Goal: Task Accomplishment & Management: Use online tool/utility

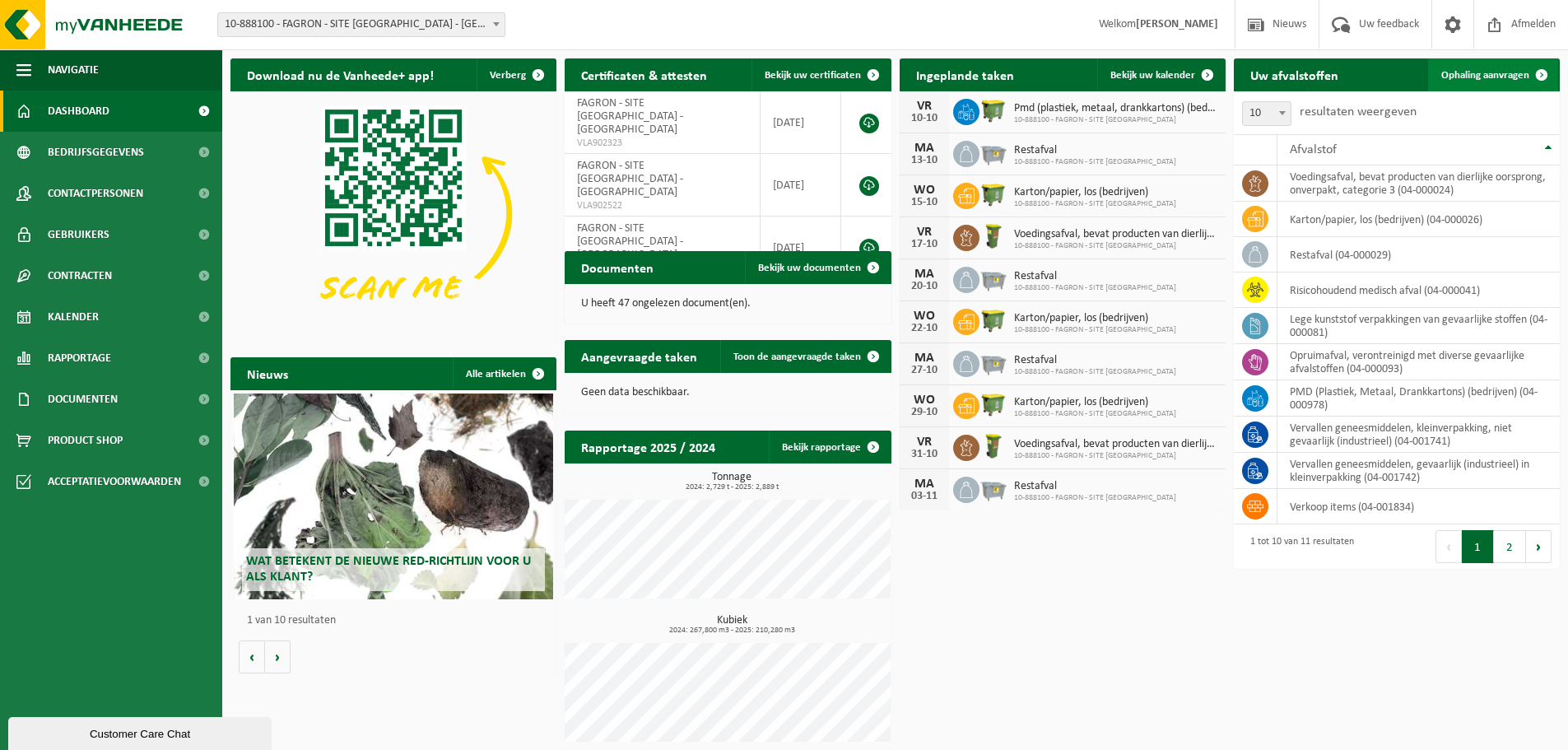
click at [1490, 76] on span "Ophaling aanvragen" at bounding box center [1485, 76] width 88 height 10
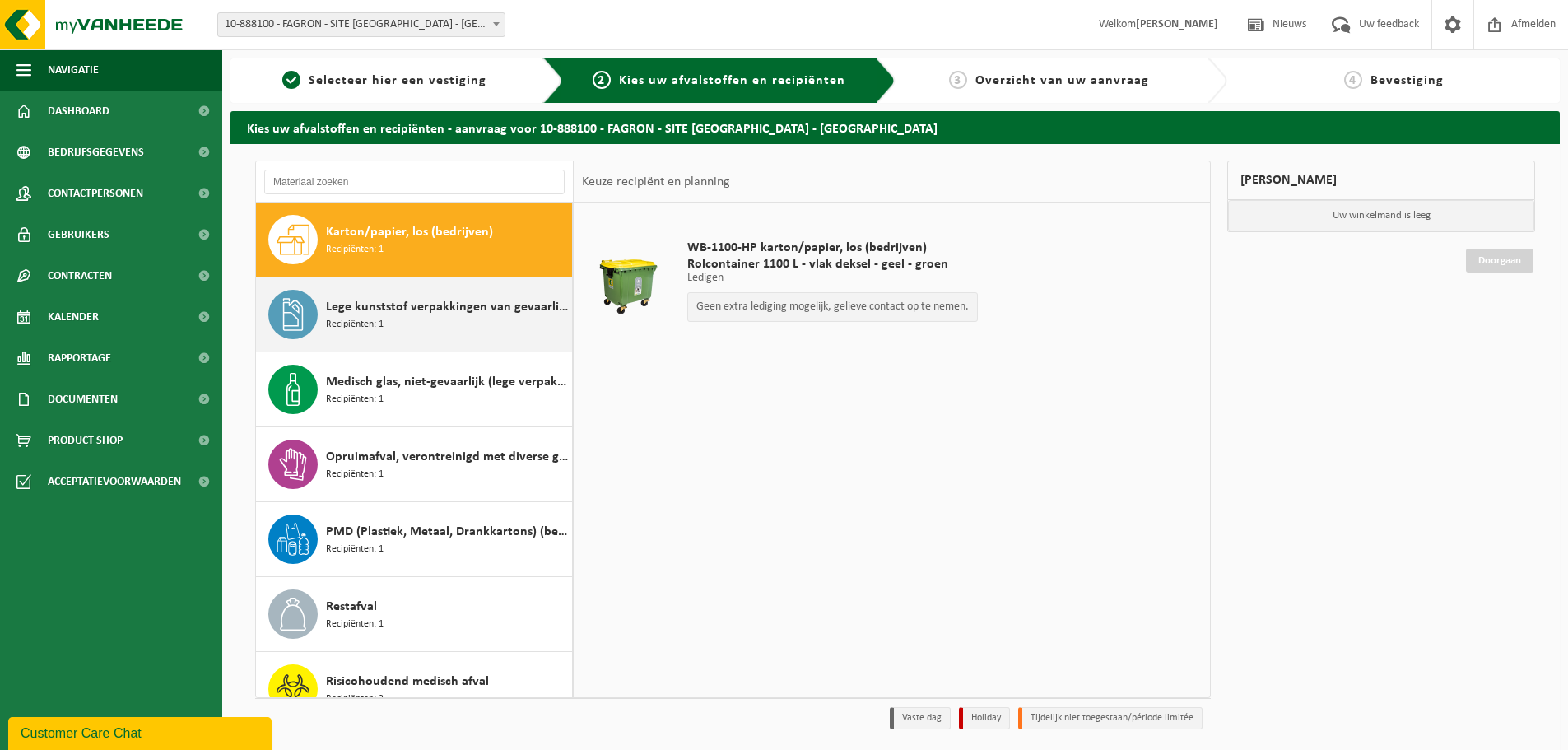
click at [464, 313] on span "Lege kunststof verpakkingen van gevaarlijke stoffen" at bounding box center [447, 306] width 242 height 20
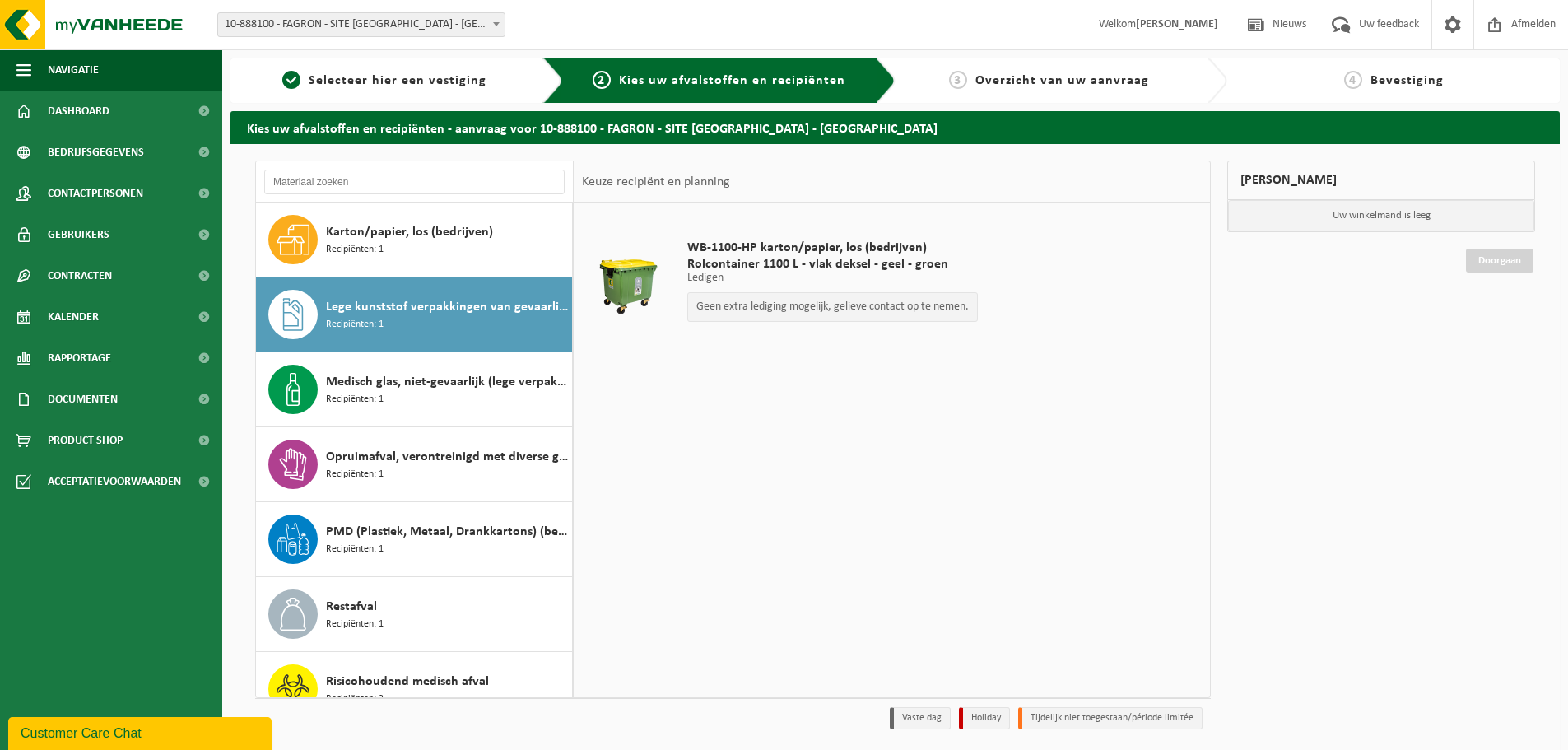
scroll to position [75, 0]
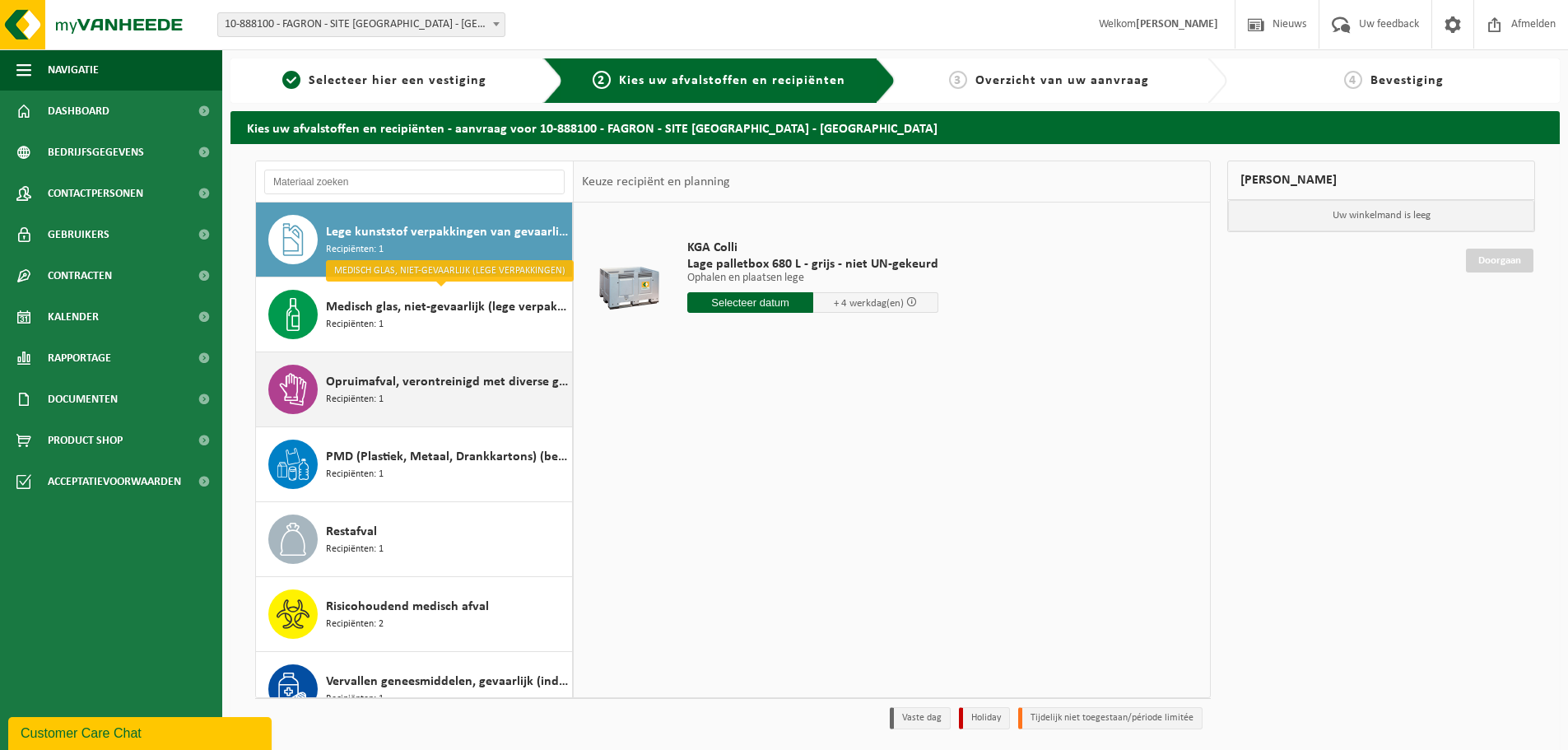
click at [453, 398] on div "Opruimafval, verontreinigd met diverse gevaarlijke afvalstoffen Recipiënten: 1" at bounding box center [447, 389] width 242 height 49
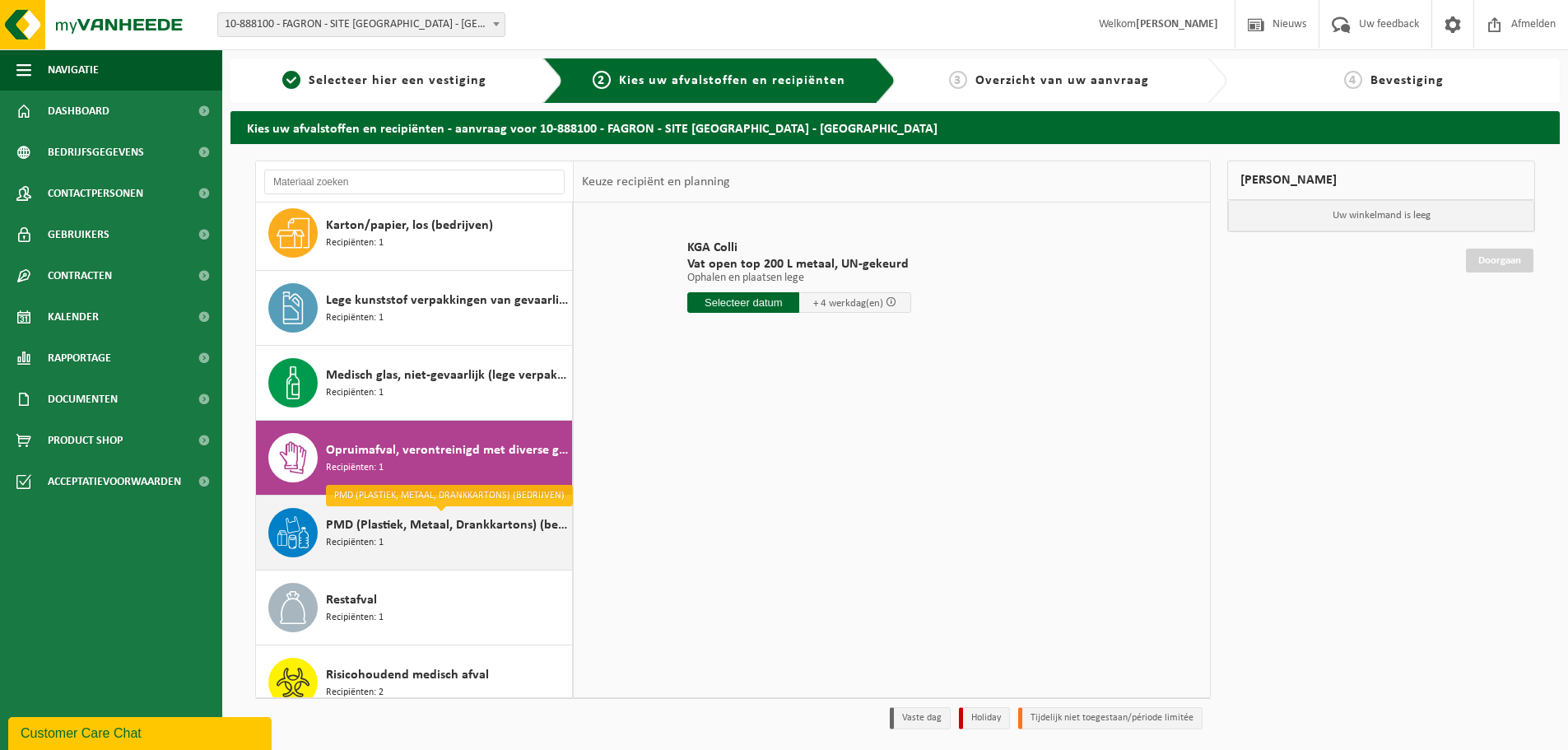
scroll to position [0, 0]
